Goal: Task Accomplishment & Management: Manage account settings

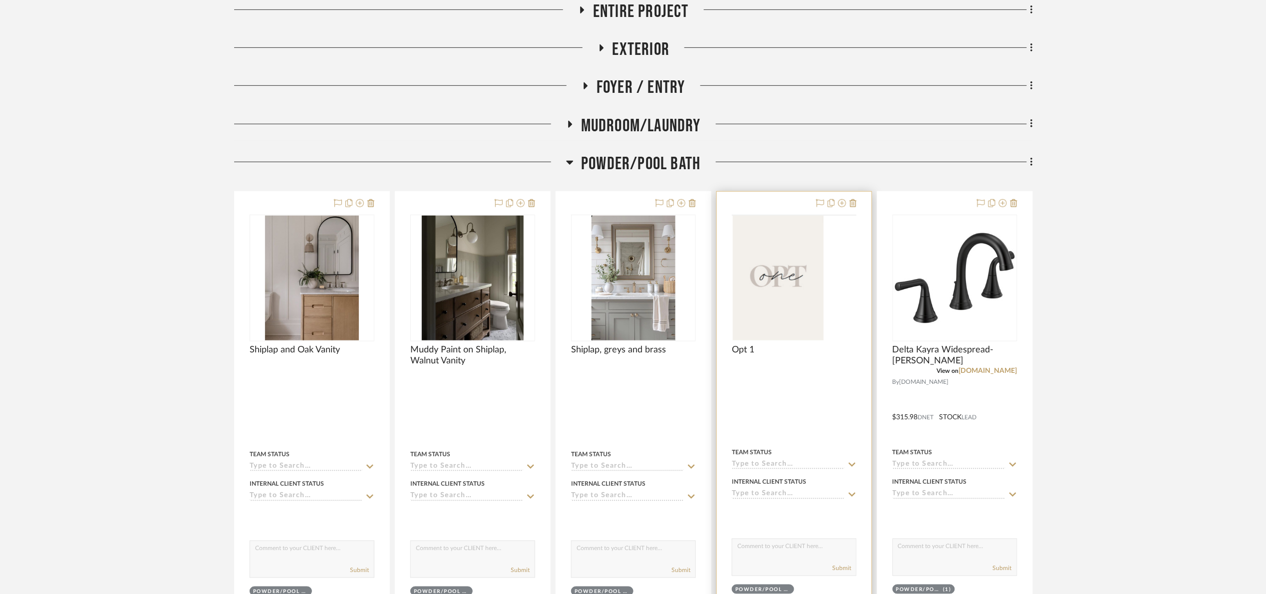
scroll to position [300, 0]
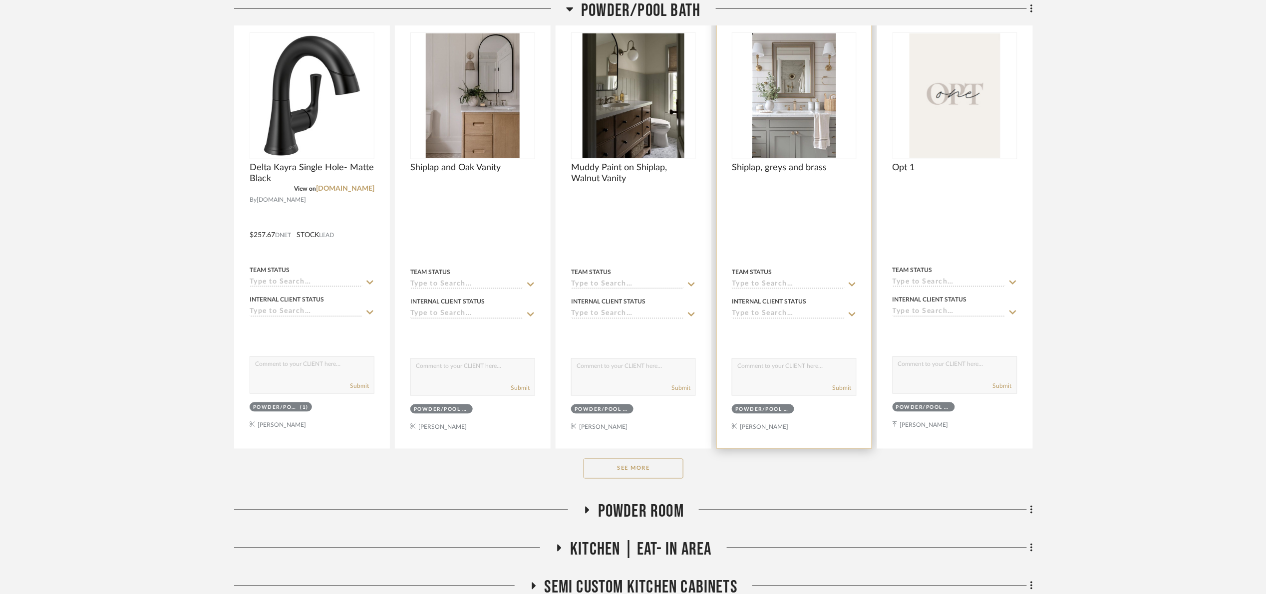
scroll to position [449, 0]
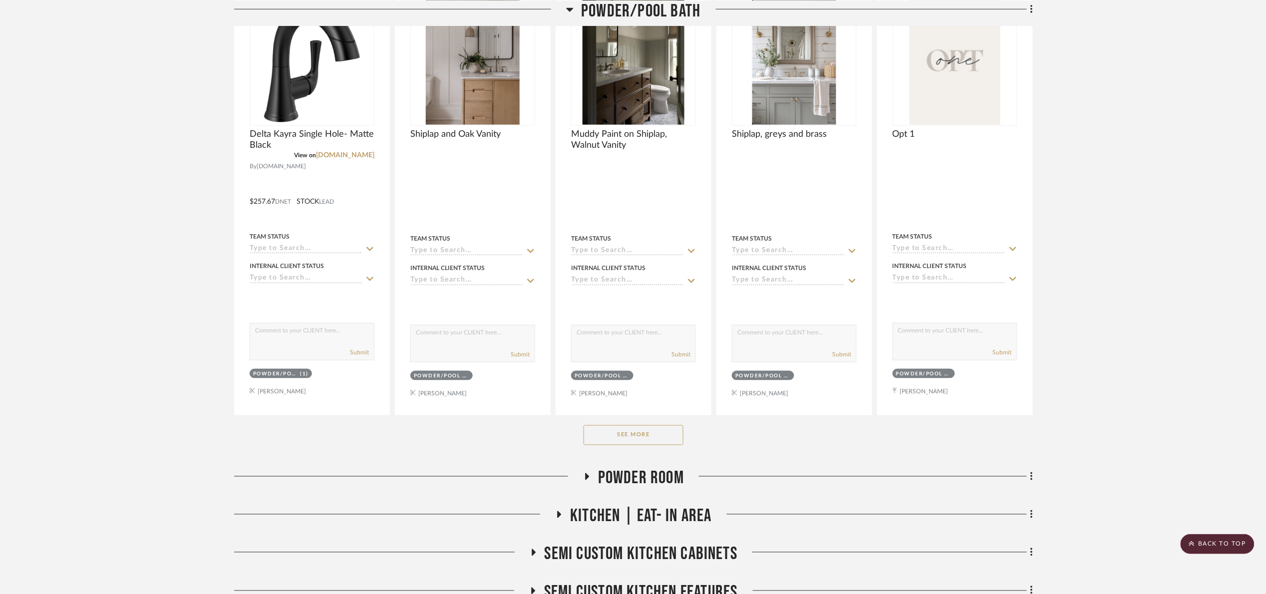
click at [684, 433] on div "See More" at bounding box center [633, 435] width 799 height 40
click at [679, 433] on button "See More" at bounding box center [634, 435] width 100 height 20
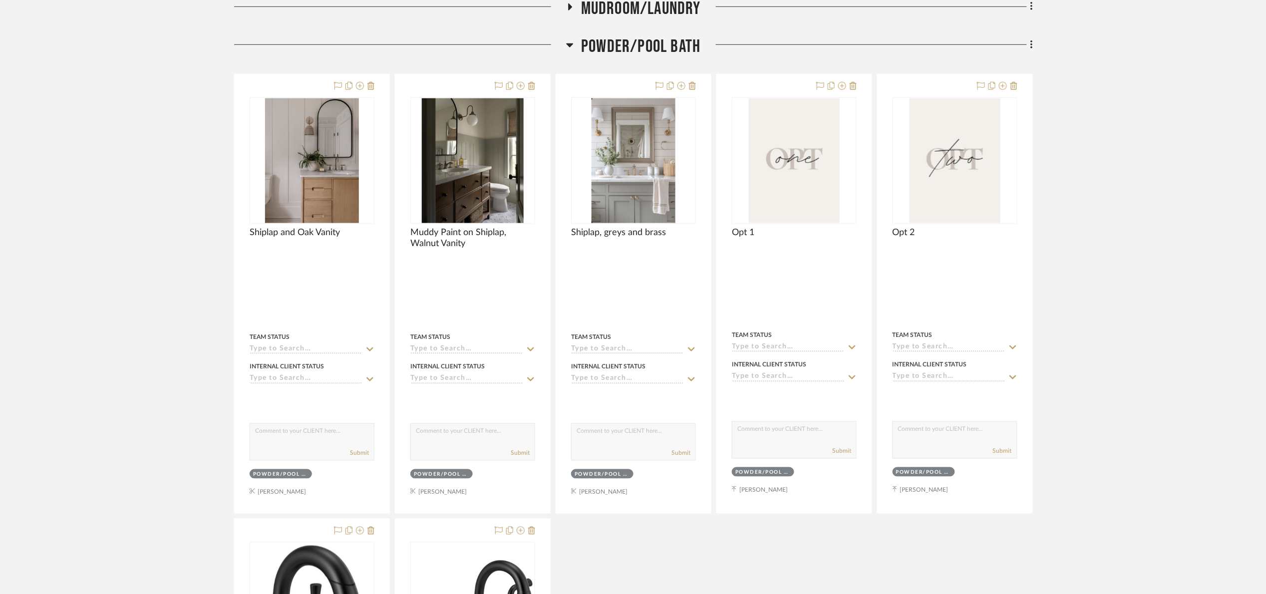
scroll to position [374, 0]
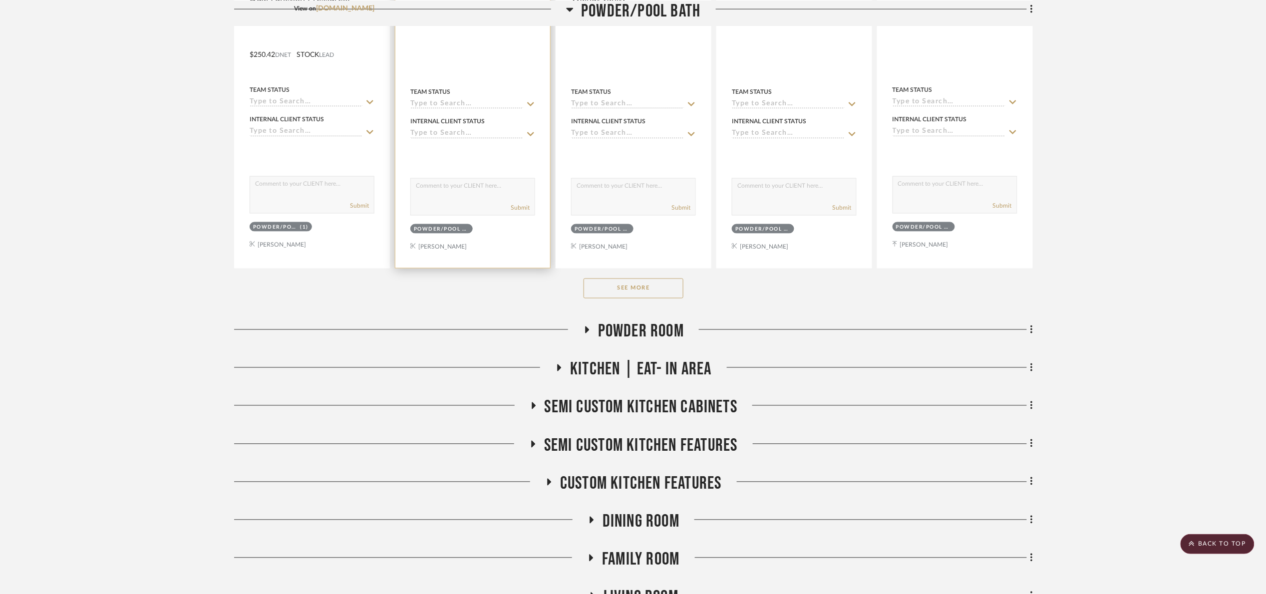
scroll to position [599, 0]
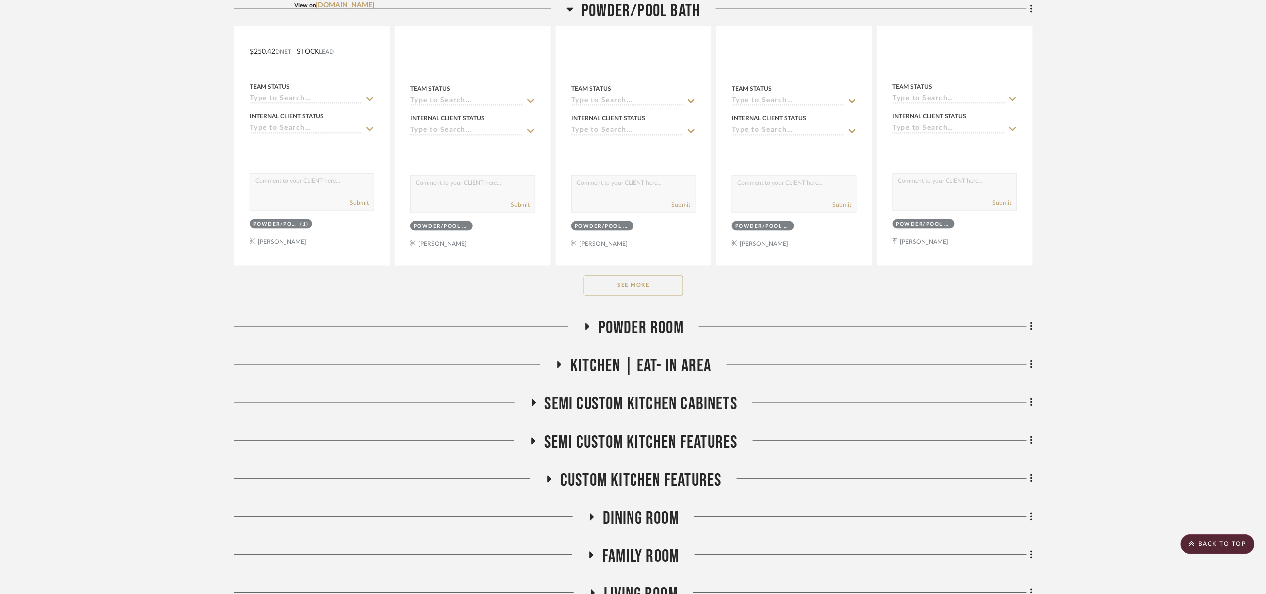
click at [628, 290] on button "See More" at bounding box center [634, 286] width 100 height 20
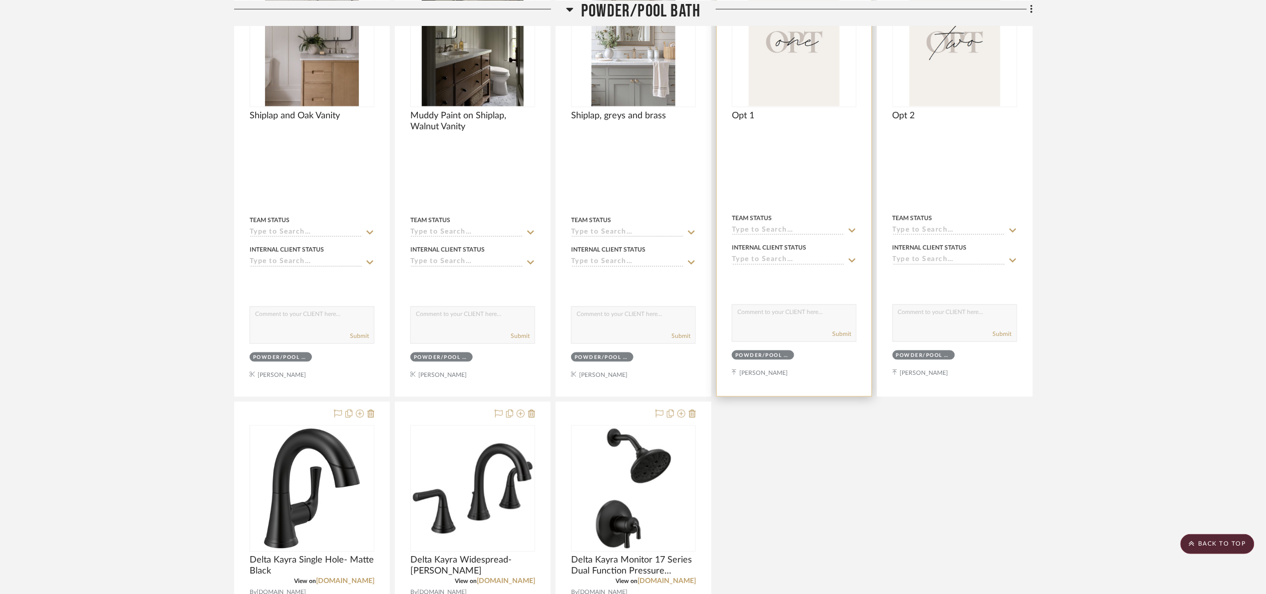
scroll to position [449, 0]
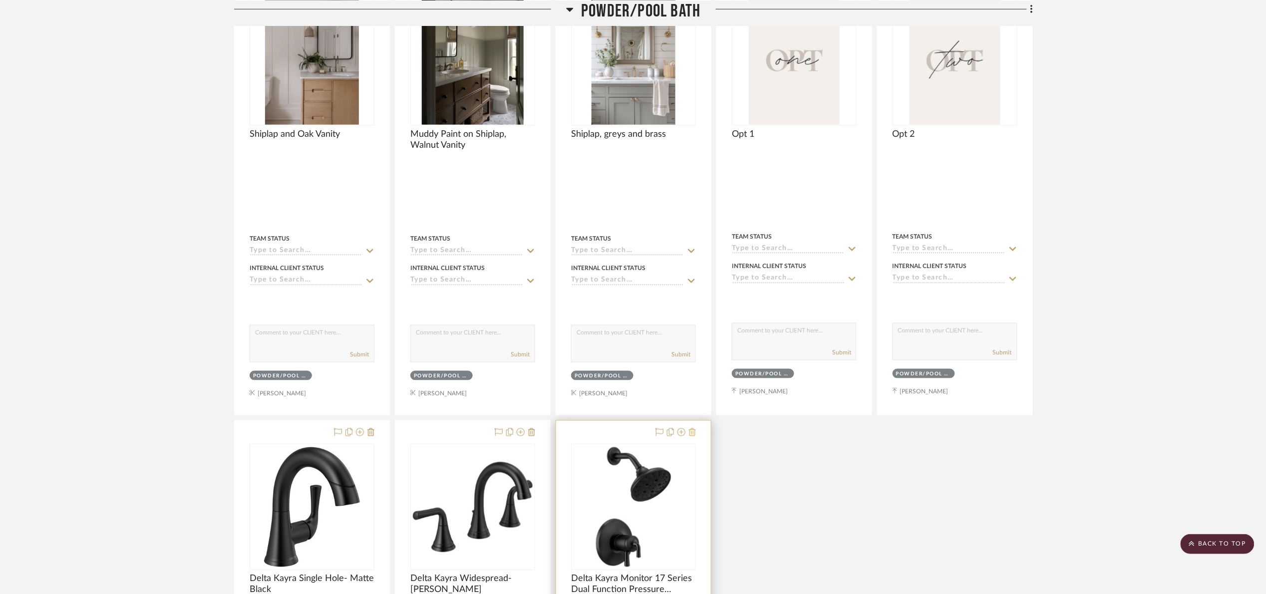
click at [691, 436] on icon at bounding box center [692, 432] width 7 height 8
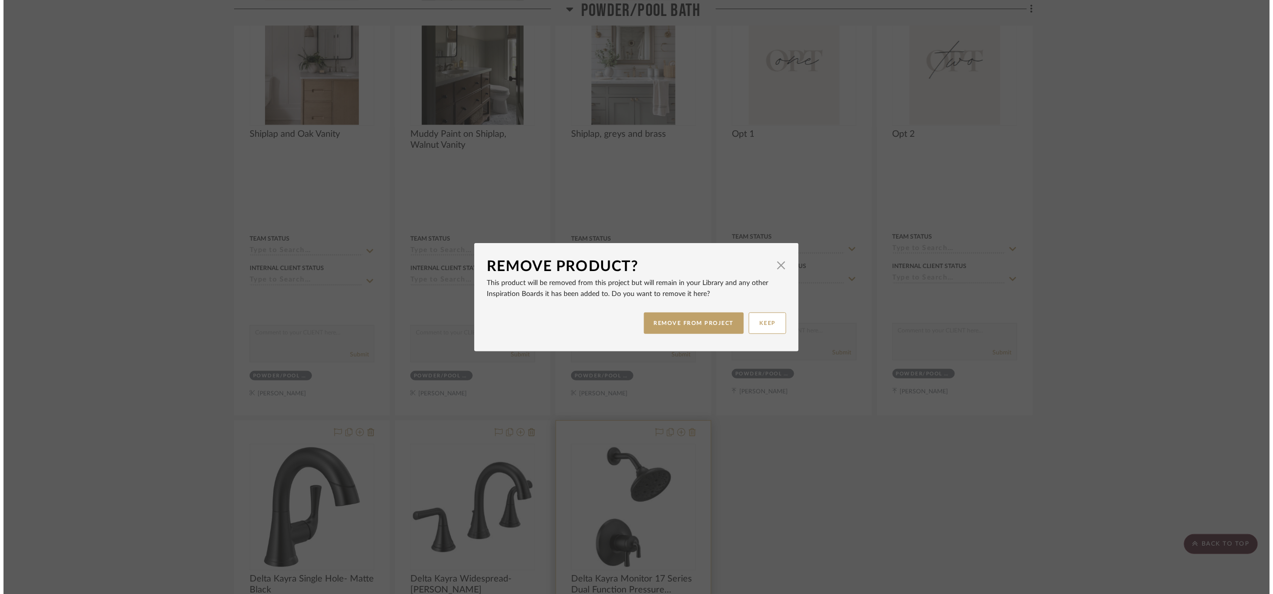
scroll to position [0, 0]
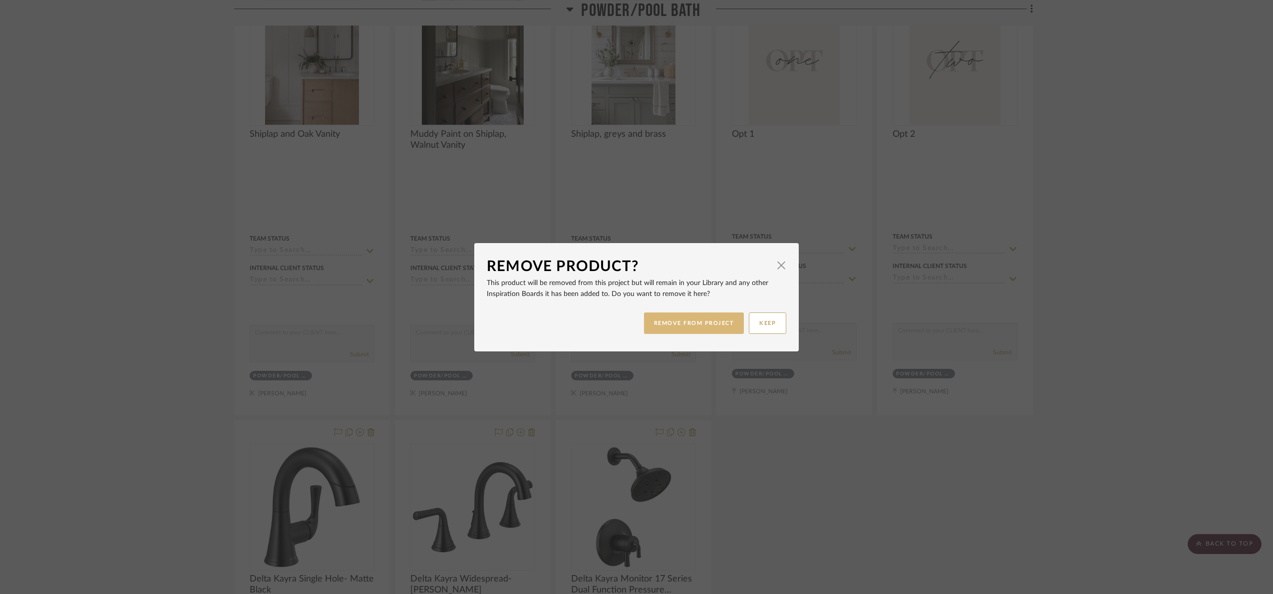
click at [691, 322] on button "REMOVE FROM PROJECT" at bounding box center [694, 323] width 100 height 21
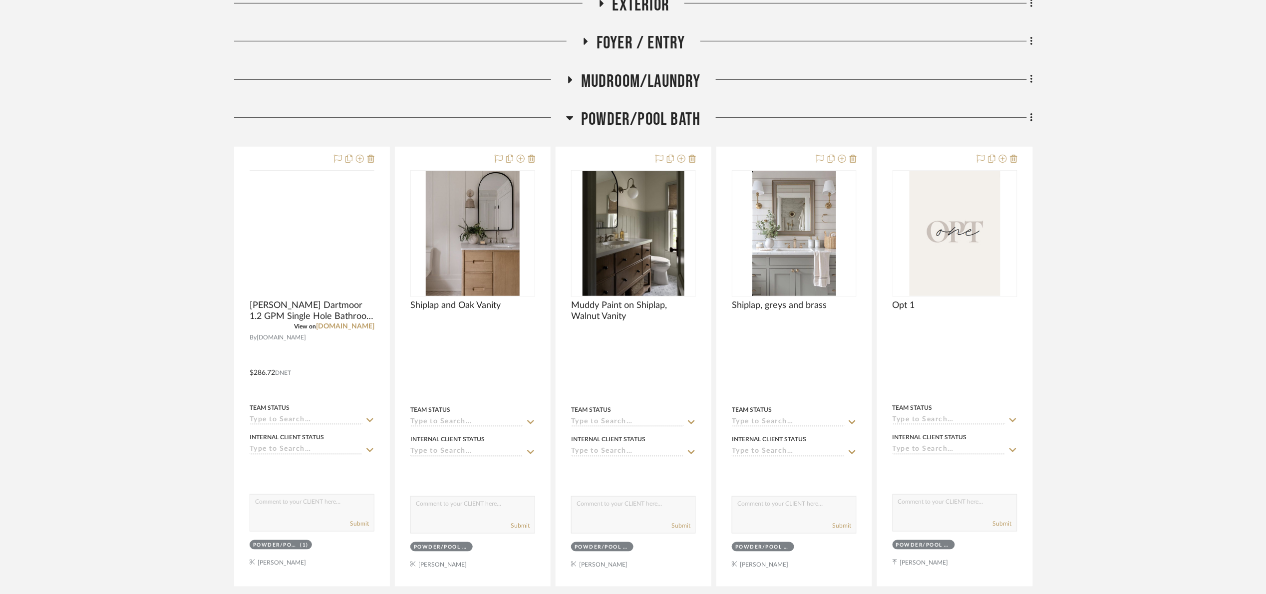
scroll to position [374, 0]
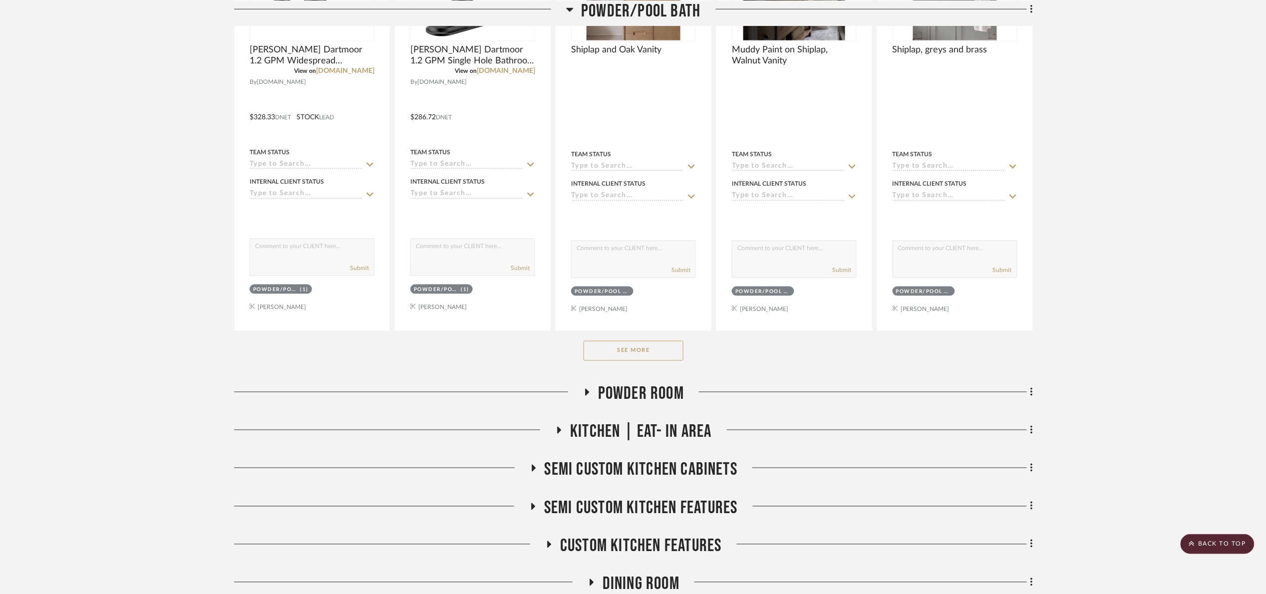
scroll to position [599, 0]
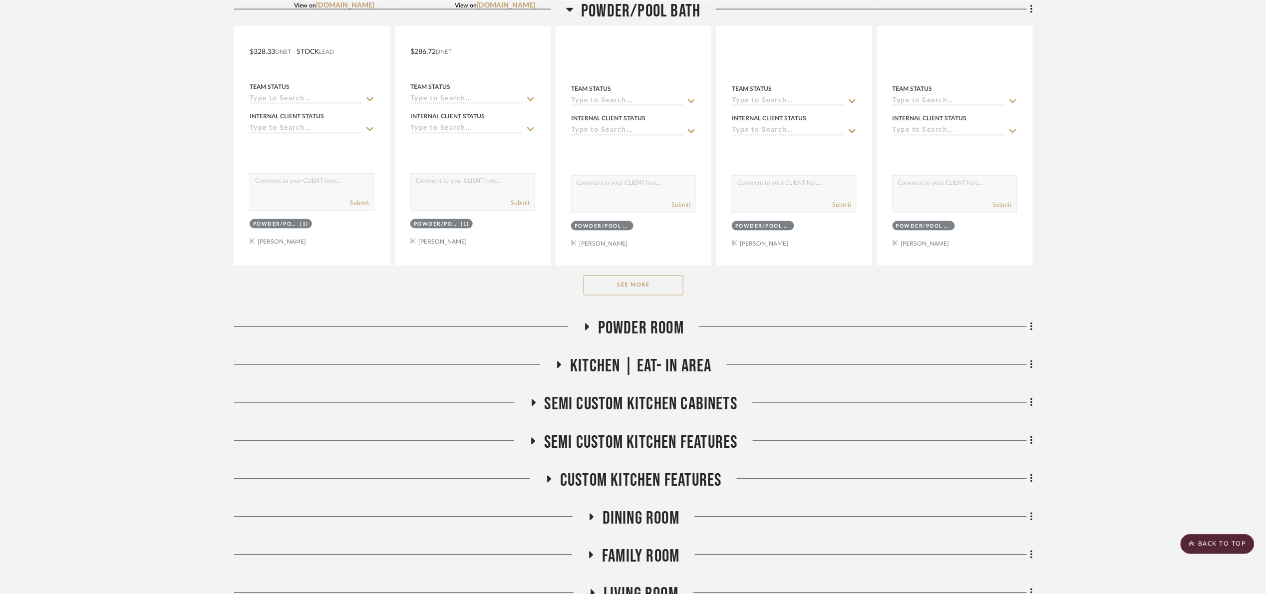
drag, startPoint x: 626, startPoint y: 290, endPoint x: 615, endPoint y: 299, distance: 14.9
click at [620, 296] on button "See More" at bounding box center [634, 286] width 100 height 20
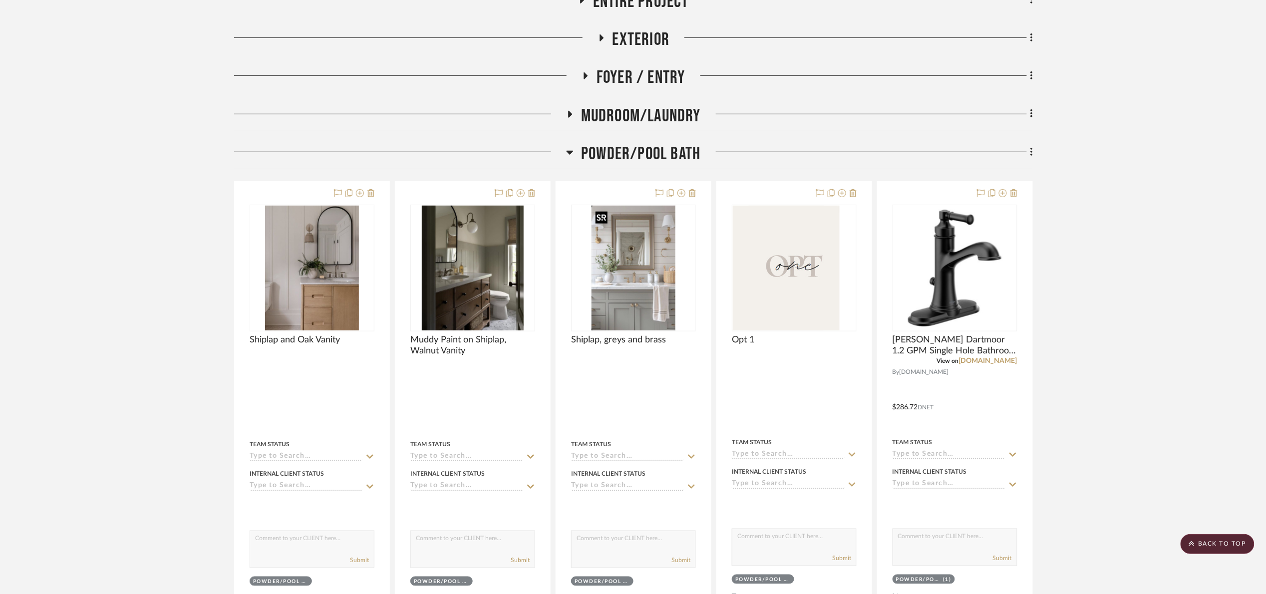
scroll to position [225, 0]
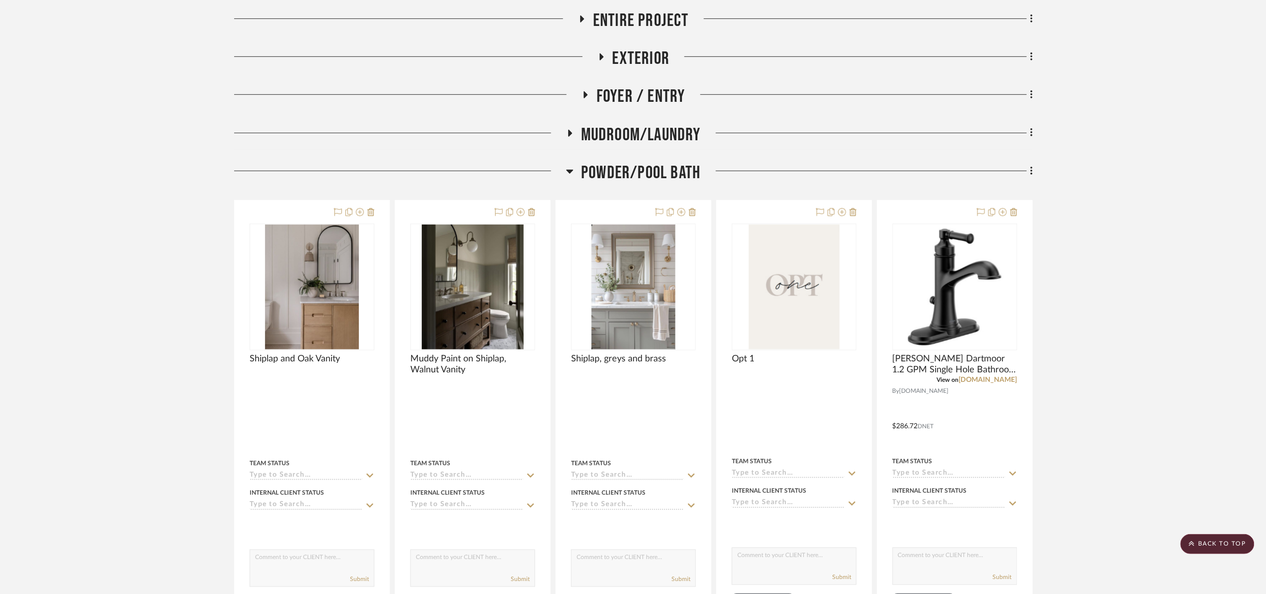
drag, startPoint x: 650, startPoint y: 180, endPoint x: 612, endPoint y: 10, distance: 173.4
click at [649, 178] on span "Powder/Pool Bath" at bounding box center [640, 172] width 119 height 21
